Goal: Information Seeking & Learning: Learn about a topic

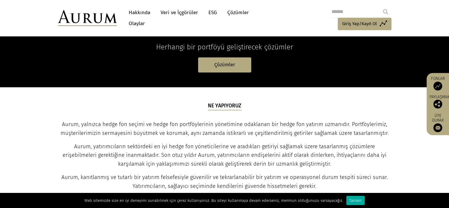
scroll to position [177, 0]
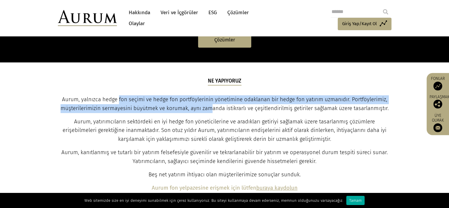
drag, startPoint x: 119, startPoint y: 99, endPoint x: 213, endPoint y: 108, distance: 93.7
click at [213, 108] on font "Aurum, yalnızca hedge fon seçimi ve hedge fon portföylerinin yönetimine odaklan…" at bounding box center [225, 103] width 328 height 15
click at [152, 108] on font "Aurum, yalnızca hedge fon seçimi ve hedge fon portföylerinin yönetimine odaklan…" at bounding box center [225, 103] width 328 height 15
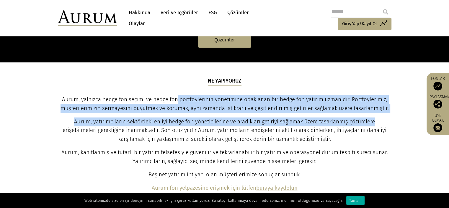
drag, startPoint x: 178, startPoint y: 102, endPoint x: 383, endPoint y: 115, distance: 205.8
click at [385, 113] on div "Ne yapıyoruz Aurum, yalnızca hedge fon seçimi ve hedge fon portföylerinin yönet…" at bounding box center [224, 134] width 332 height 115
click at [250, 117] on p "Aurum, yatırımcıların sektördeki en iyi hedge fon yöneticilerine ve aradıkları …" at bounding box center [224, 130] width 332 height 27
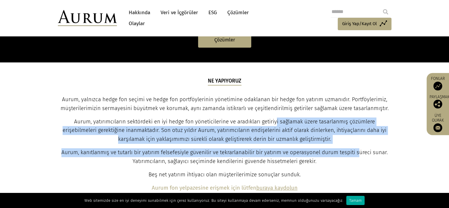
drag, startPoint x: 279, startPoint y: 121, endPoint x: 360, endPoint y: 153, distance: 86.6
click at [360, 153] on div "Ne yapıyoruz Aurum, yalnızca hedge fon seçimi ve hedge fon portföylerinin yönet…" at bounding box center [224, 134] width 332 height 115
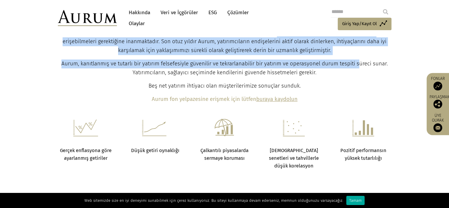
scroll to position [443, 0]
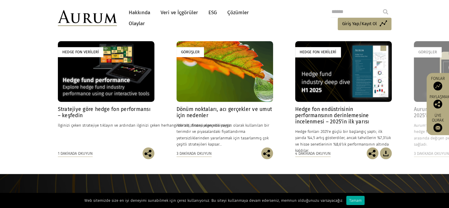
click at [142, 15] on font "Hakkında" at bounding box center [140, 12] width 22 height 6
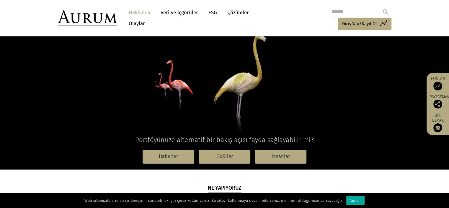
scroll to position [118, 0]
